Goal: Find specific page/section: Find specific page/section

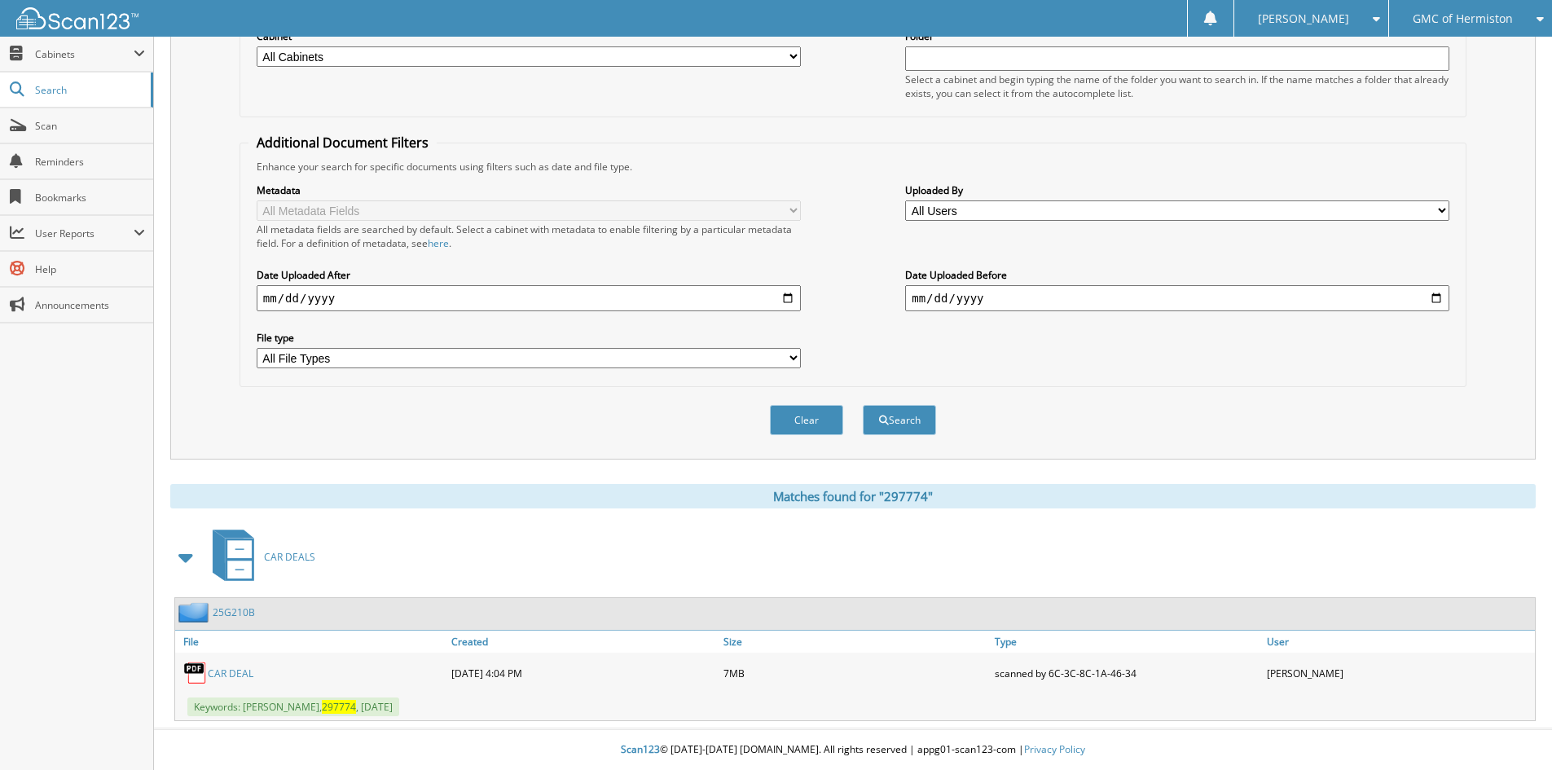
click at [1468, 28] on div "GMC of Hermiston" at bounding box center [1470, 18] width 147 height 37
click at [1446, 62] on link "[PERSON_NAME] Toyota of Hermiston" at bounding box center [1470, 59] width 163 height 44
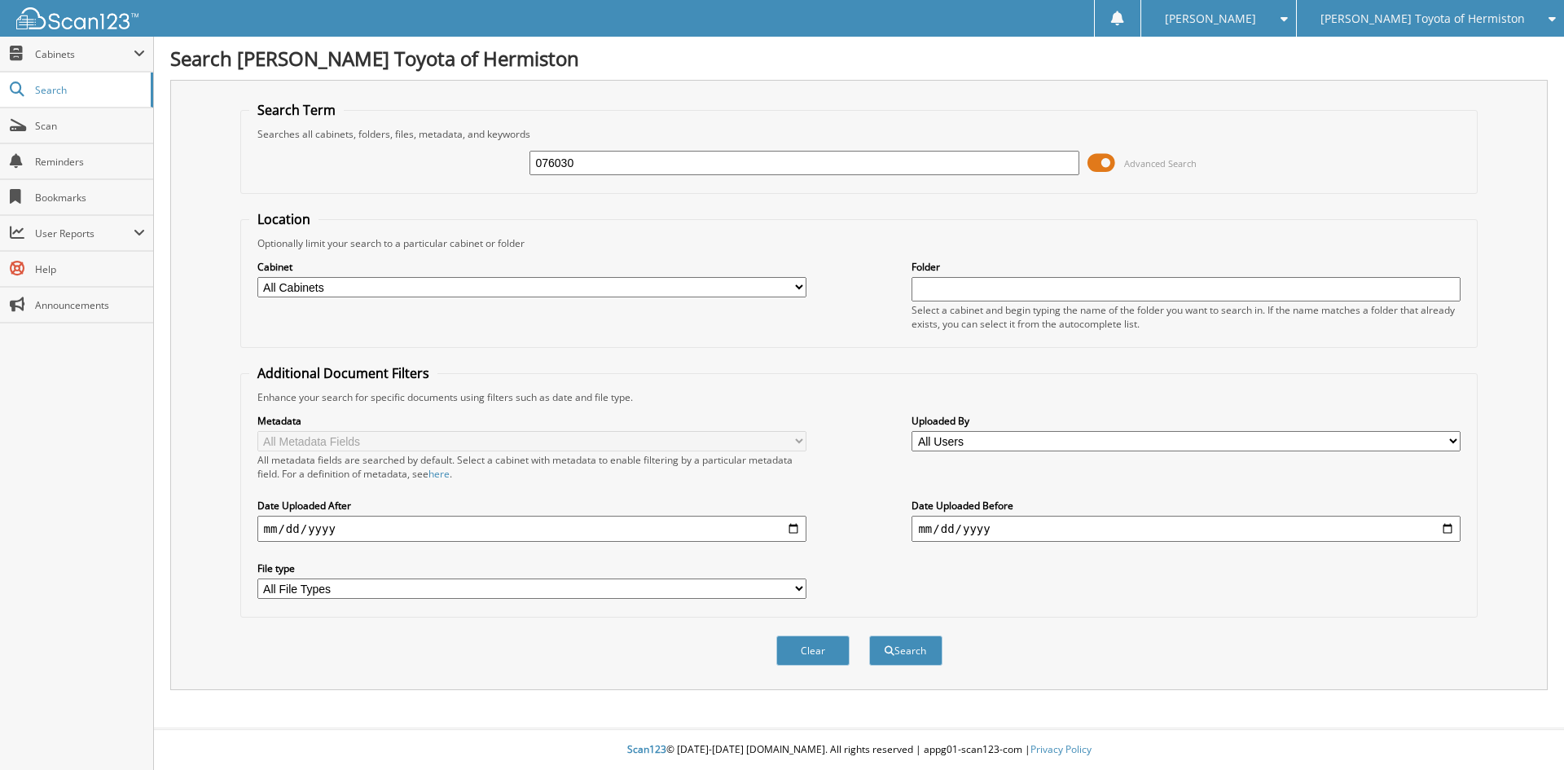
type input "076030"
click at [869, 635] on button "Search" at bounding box center [905, 650] width 73 height 30
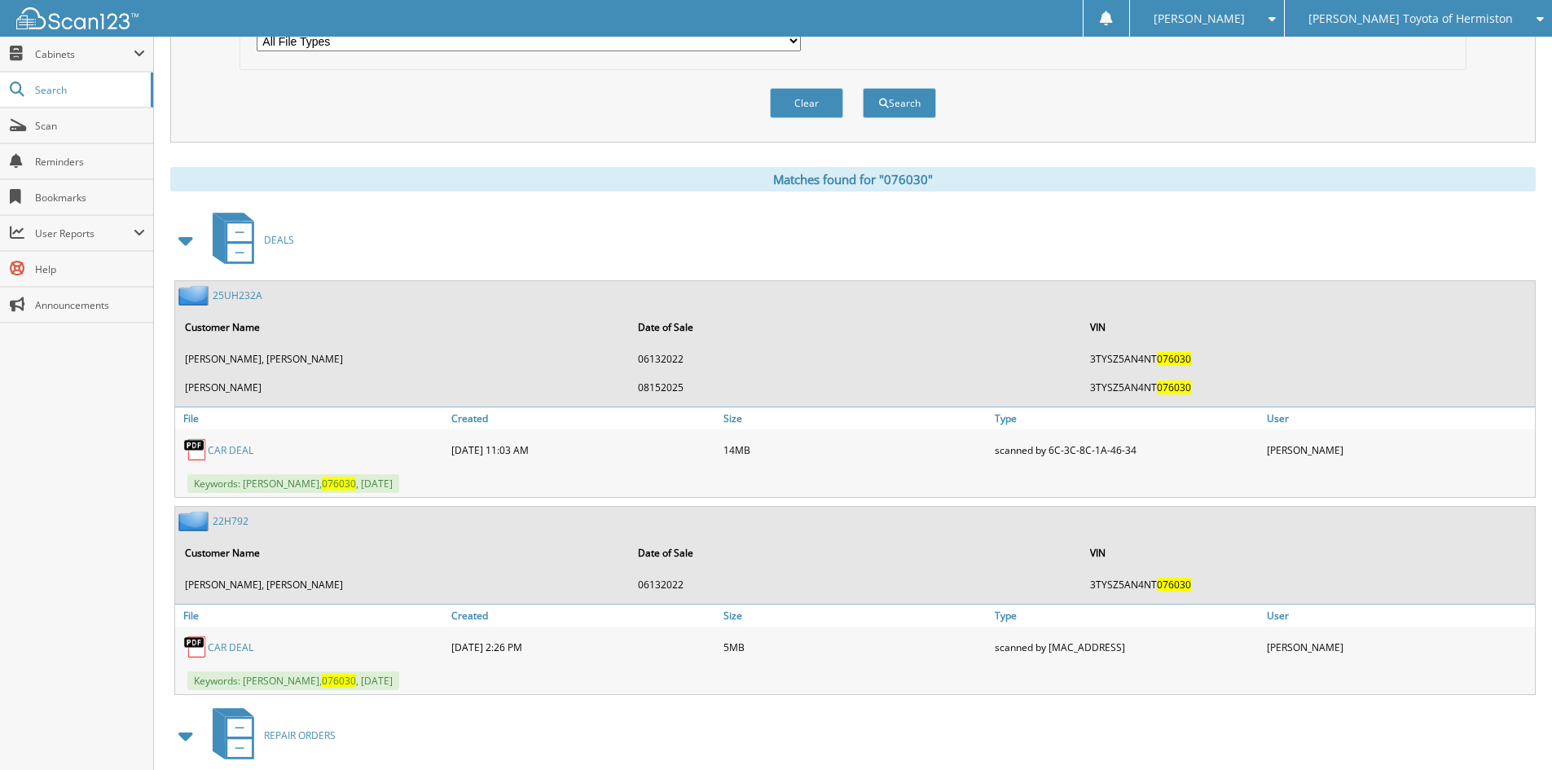
scroll to position [570, 0]
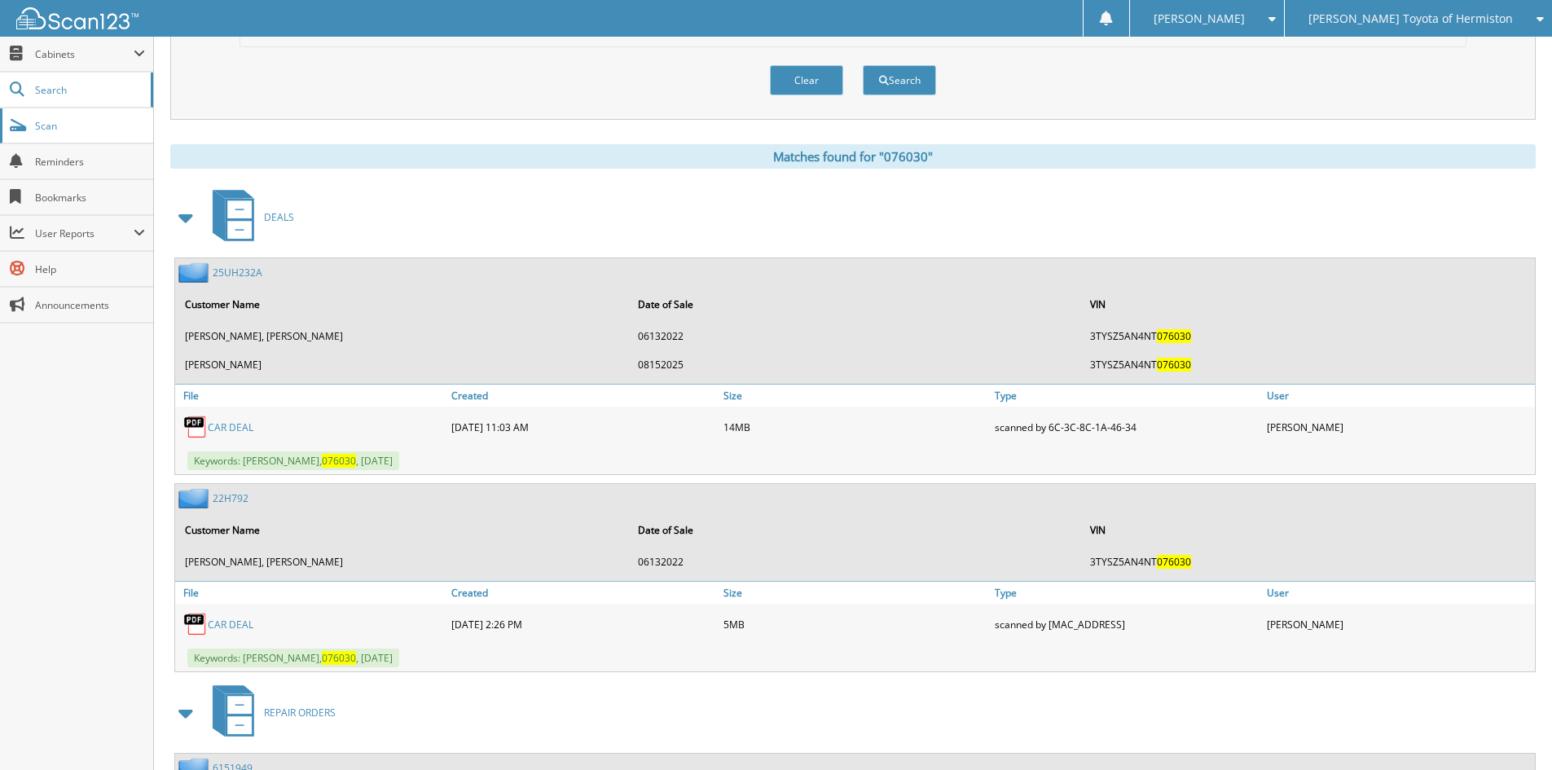
click at [93, 114] on link "Scan" at bounding box center [76, 125] width 153 height 35
